Goal: Transaction & Acquisition: Book appointment/travel/reservation

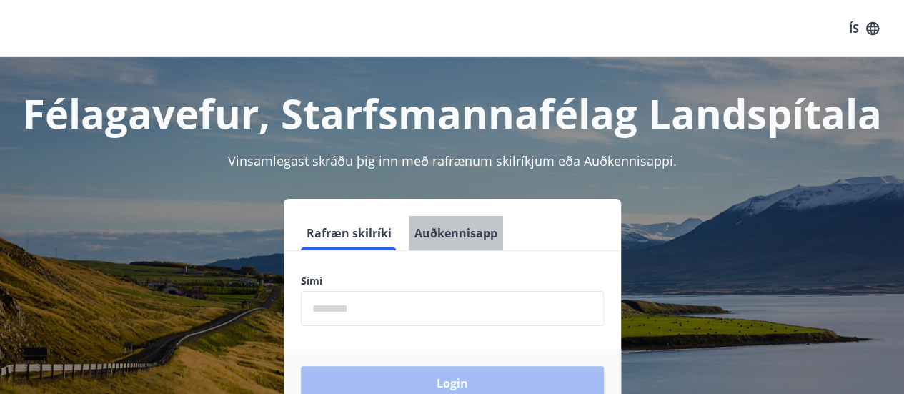
click at [465, 233] on button "Auðkennisapp" at bounding box center [456, 233] width 94 height 34
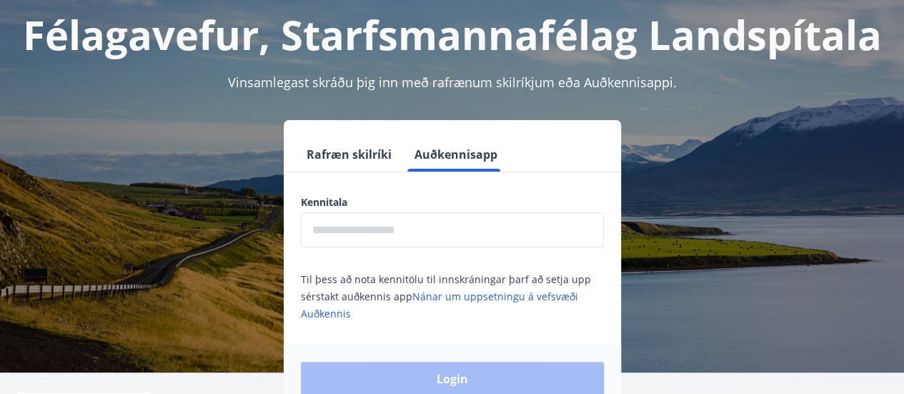
scroll to position [84, 0]
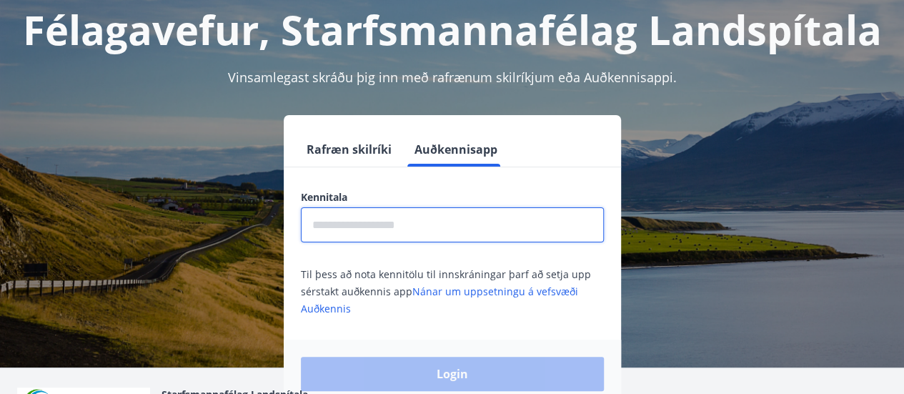
click at [313, 235] on input "text" at bounding box center [452, 224] width 303 height 35
type input "**********"
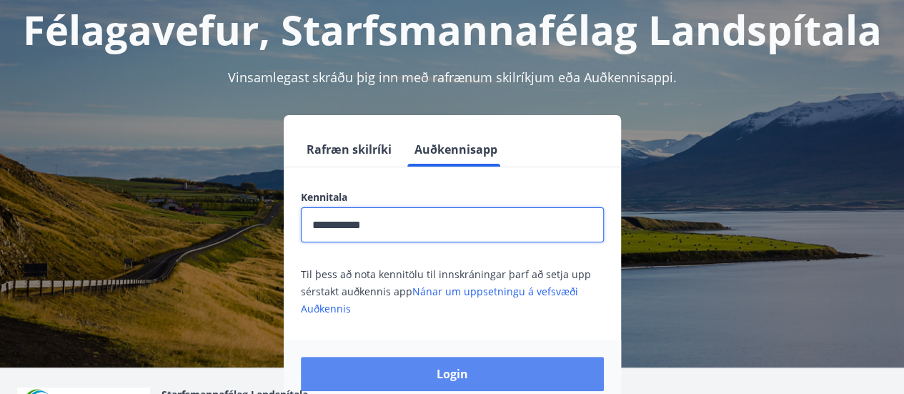
click at [395, 374] on button "Login" at bounding box center [452, 374] width 303 height 34
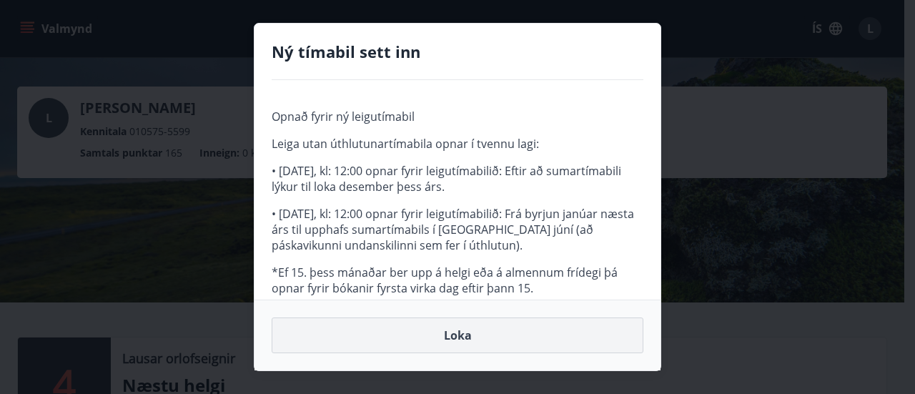
click at [435, 335] on button "Loka" at bounding box center [458, 335] width 372 height 36
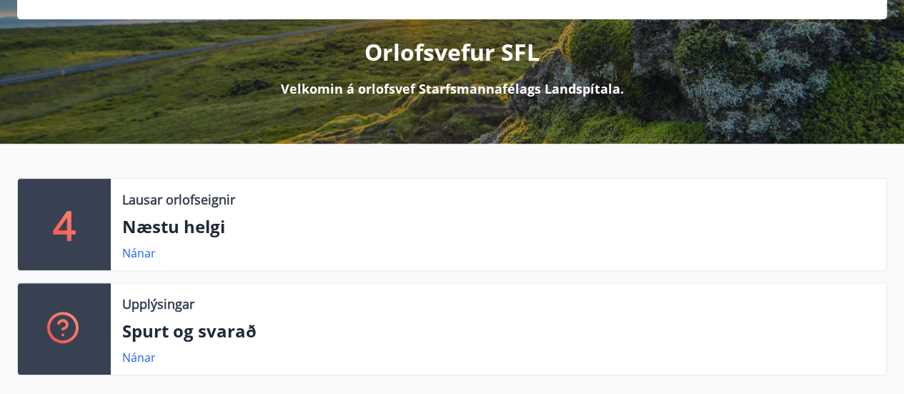
scroll to position [166, 0]
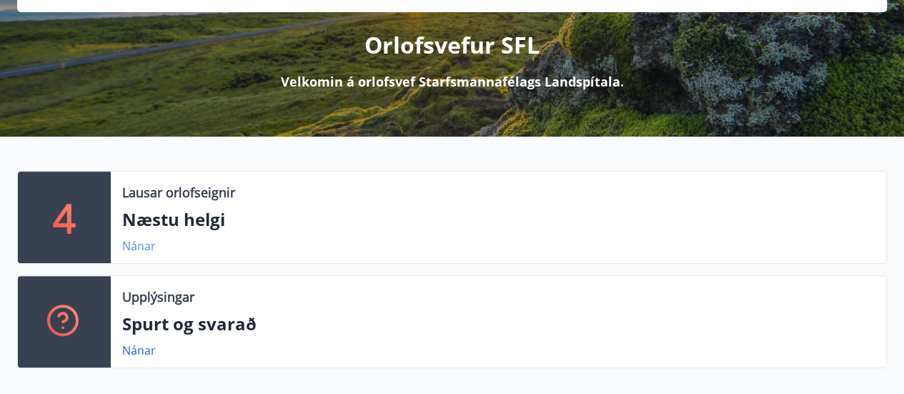
click at [140, 243] on link "Nánar" at bounding box center [139, 246] width 34 height 16
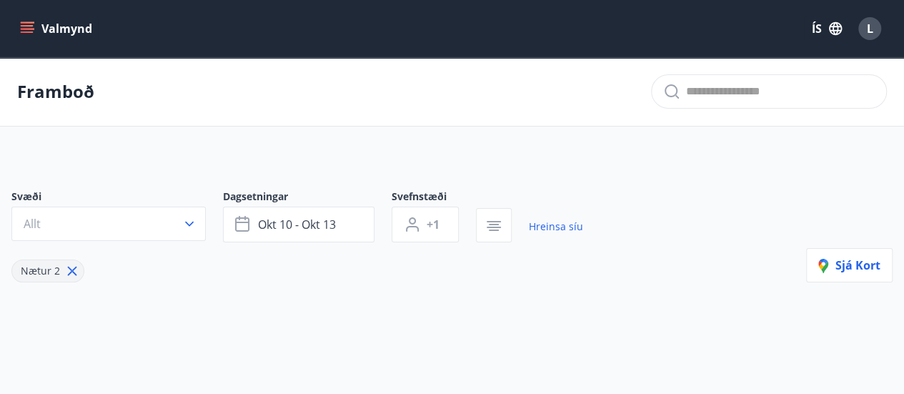
type input "*"
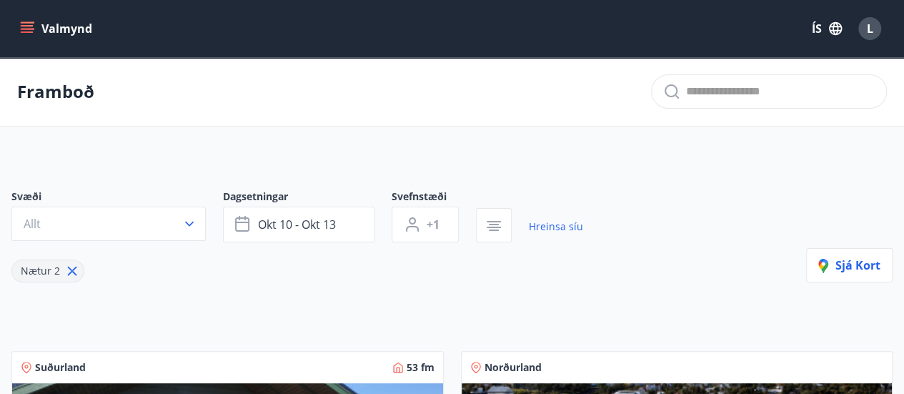
click at [28, 26] on icon "menu" at bounding box center [27, 28] width 14 height 14
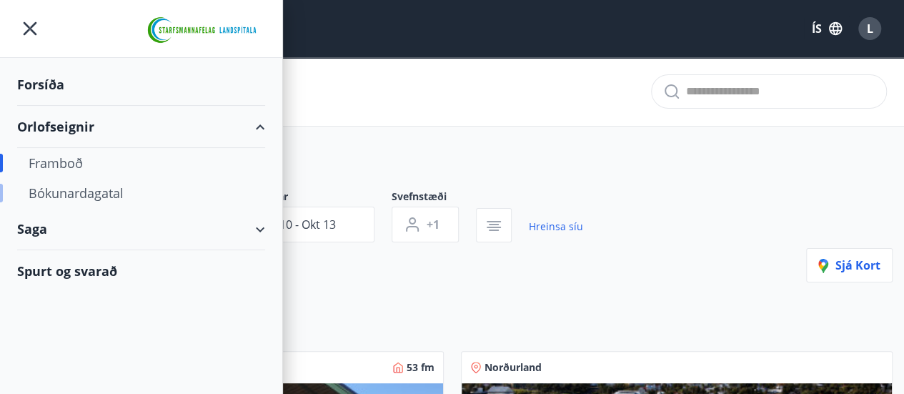
click at [87, 197] on div "Bókunardagatal" at bounding box center [141, 193] width 225 height 30
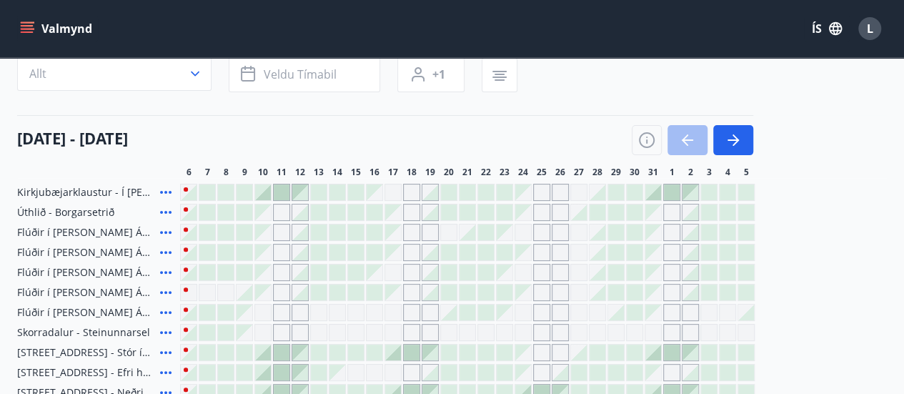
scroll to position [119, 0]
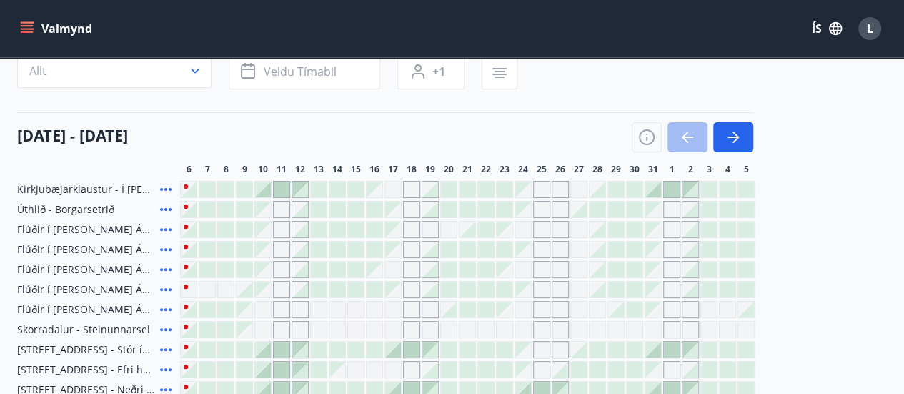
click at [91, 35] on button "Valmynd" at bounding box center [57, 29] width 81 height 26
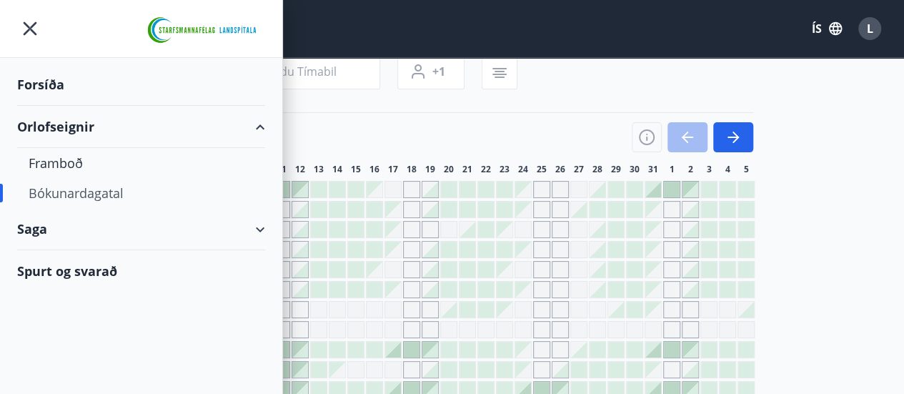
click at [266, 123] on icon at bounding box center [260, 127] width 17 height 17
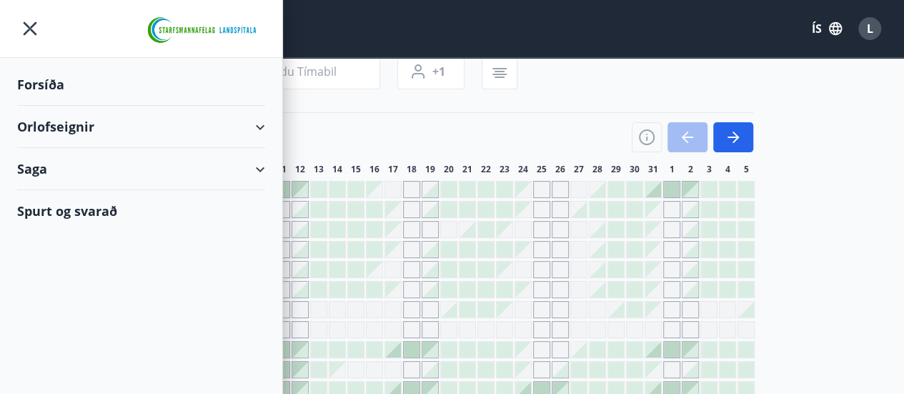
click at [261, 124] on div "Orlofseignir" at bounding box center [141, 127] width 248 height 42
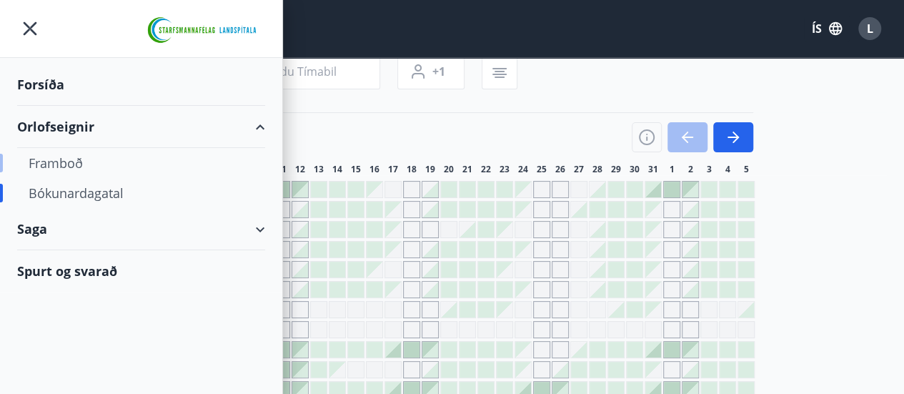
click at [59, 167] on div "Framboð" at bounding box center [141, 163] width 225 height 30
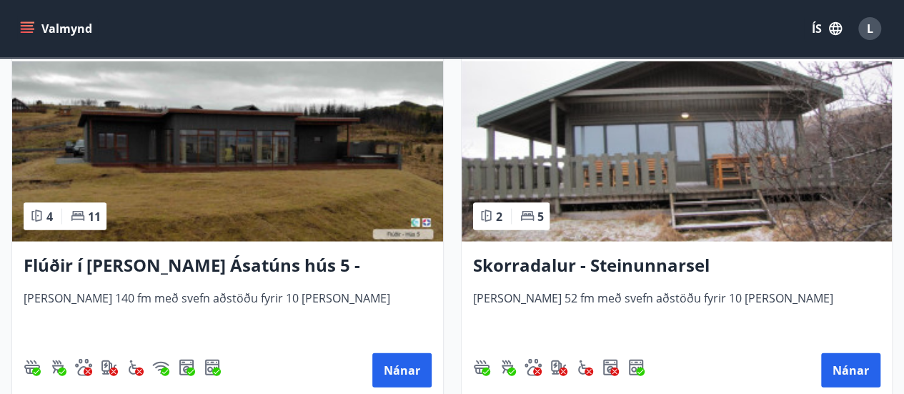
scroll to position [1459, 0]
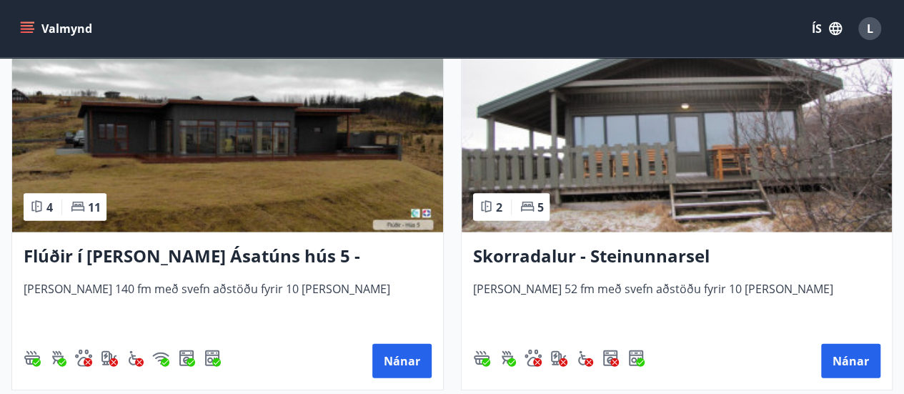
click at [144, 178] on img at bounding box center [227, 142] width 431 height 180
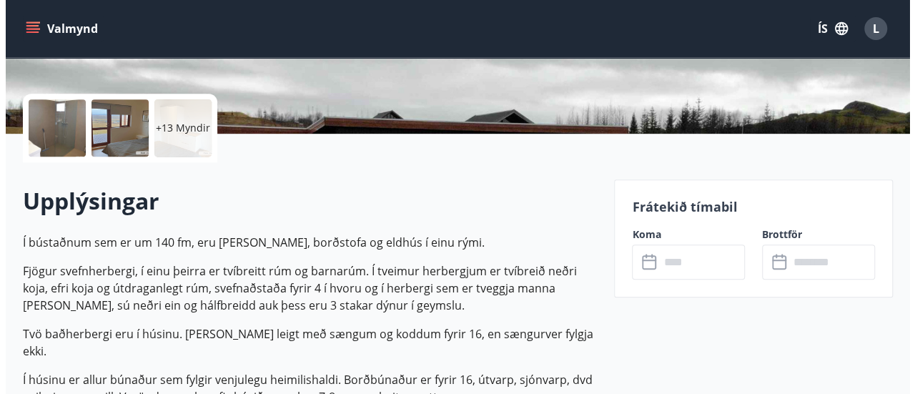
scroll to position [293, 0]
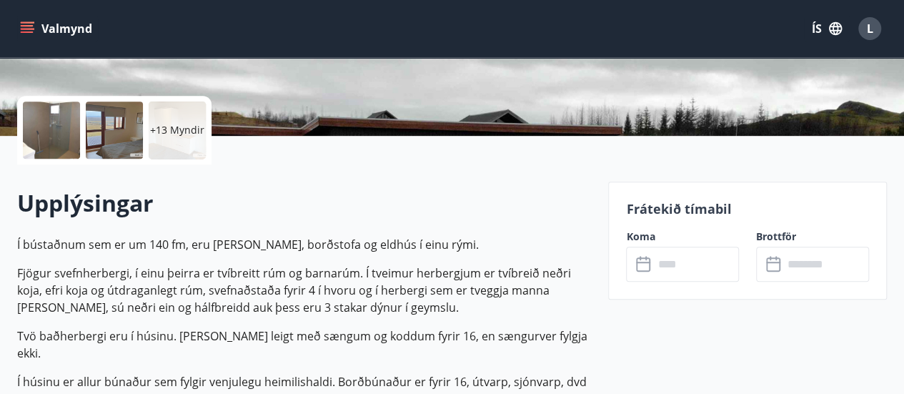
click at [199, 142] on div "+13 Myndir" at bounding box center [177, 130] width 57 height 57
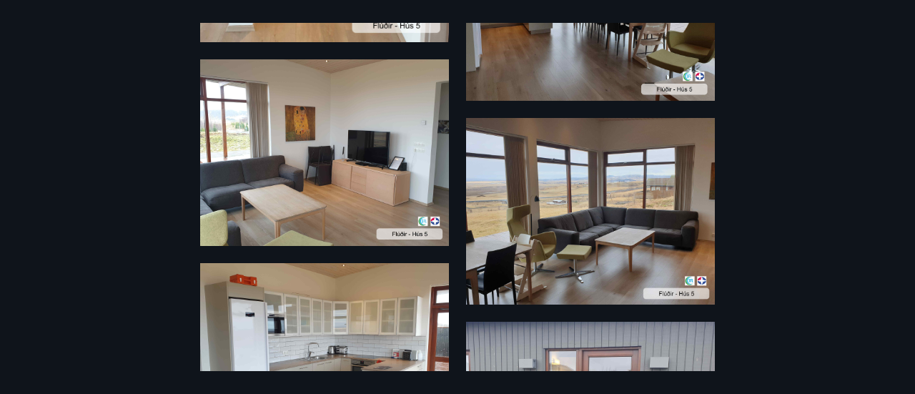
scroll to position [1329, 0]
